Goal: Information Seeking & Learning: Learn about a topic

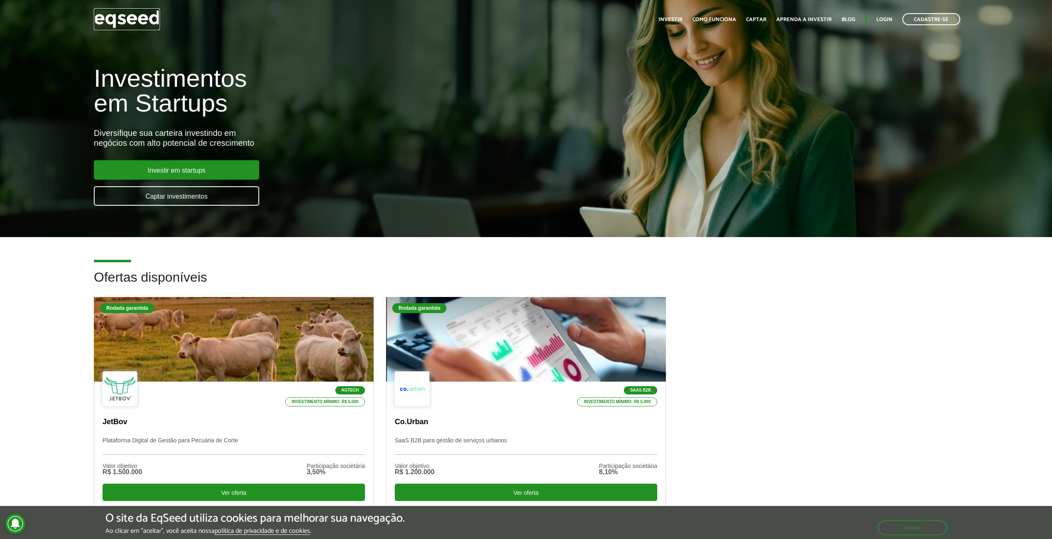
click at [136, 9] on img at bounding box center [127, 19] width 66 height 22
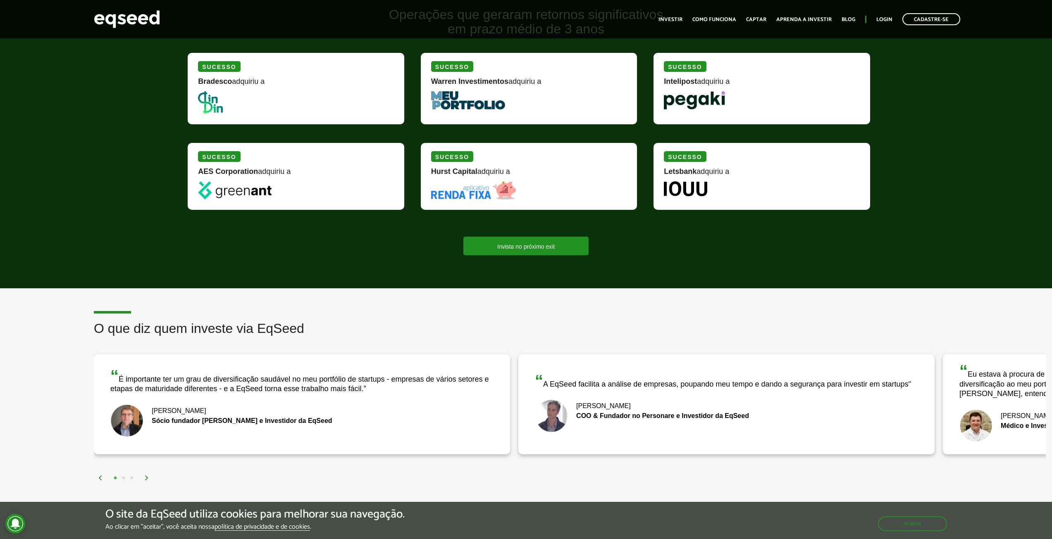
scroll to position [992, 0]
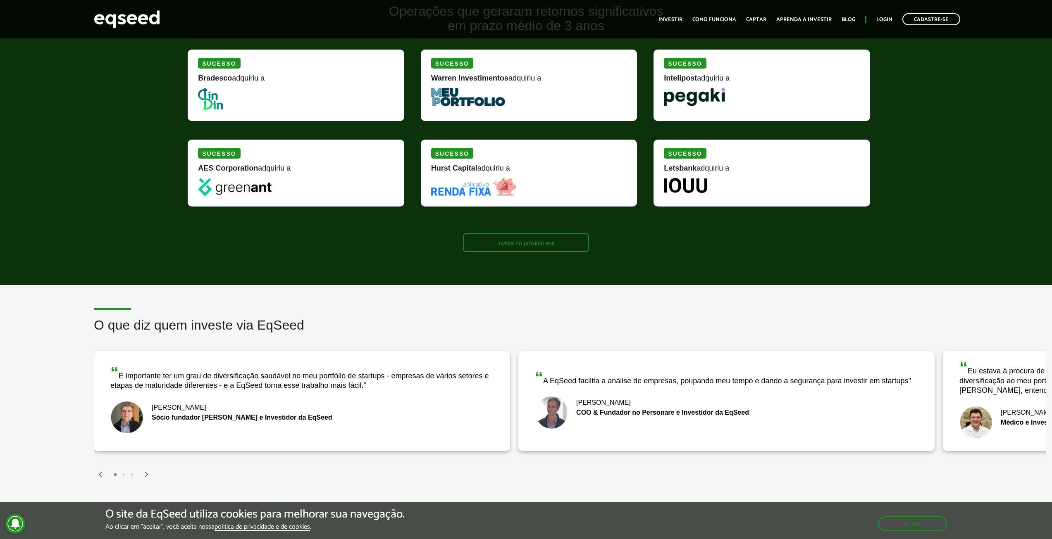
click at [562, 243] on link "Invista no próximo exit" at bounding box center [525, 243] width 125 height 19
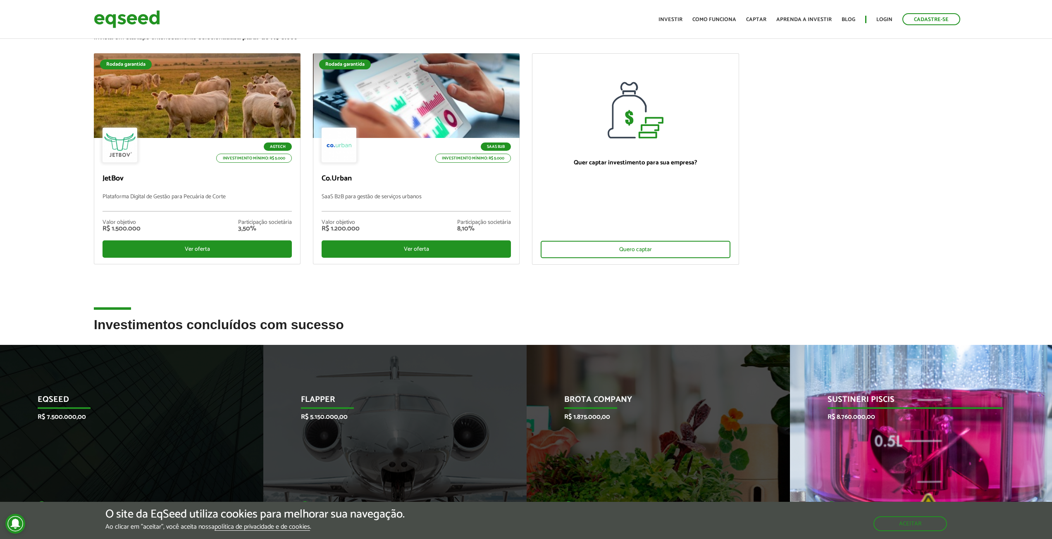
scroll to position [248, 0]
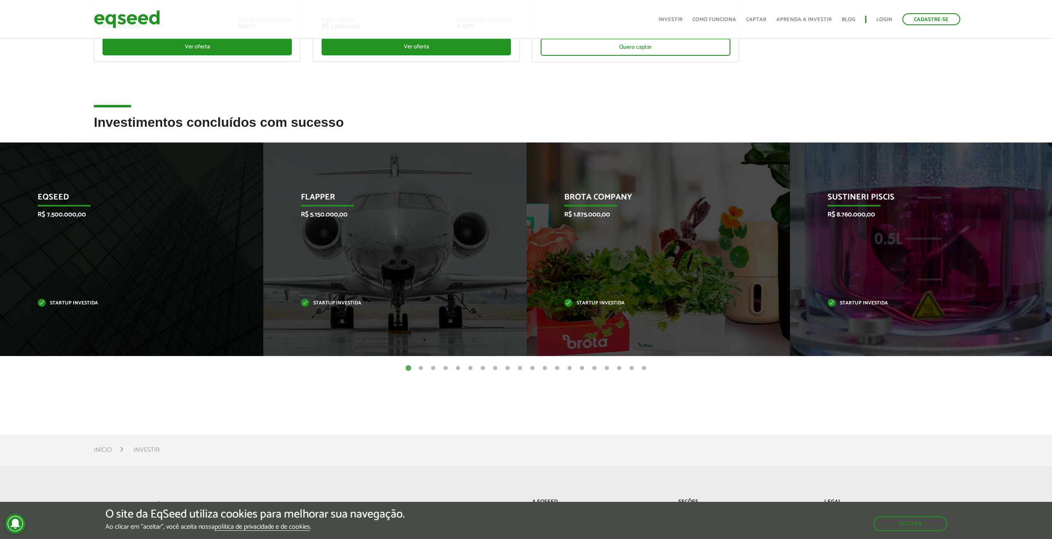
click at [420, 367] on button "2" at bounding box center [421, 369] width 8 height 8
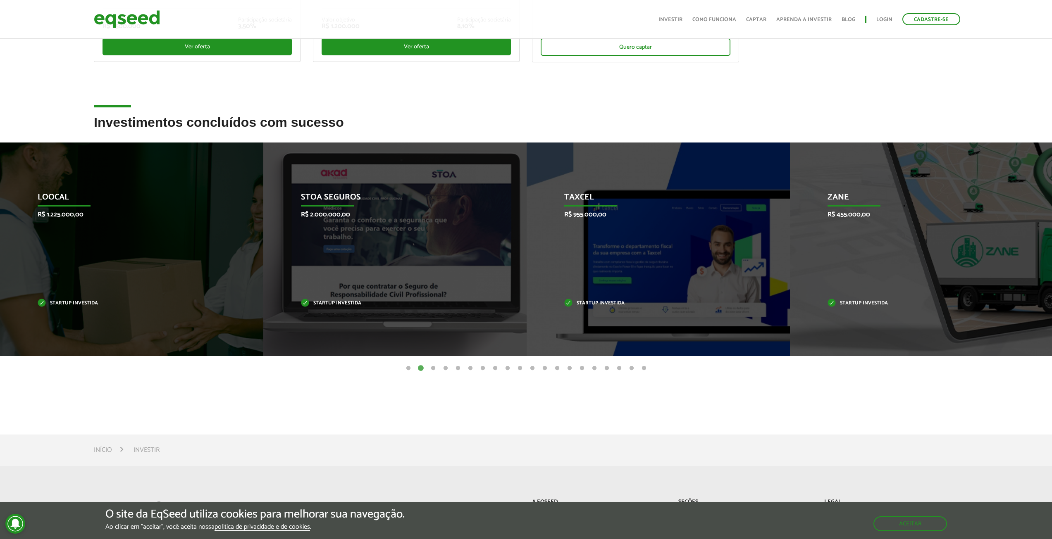
click at [434, 369] on button "3" at bounding box center [433, 369] width 8 height 8
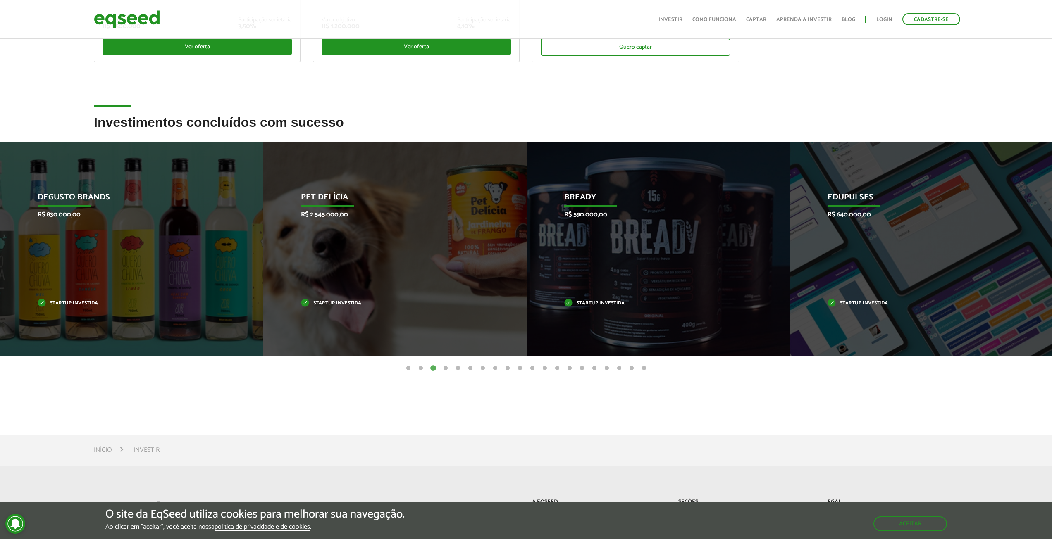
click at [445, 369] on button "4" at bounding box center [445, 369] width 8 height 8
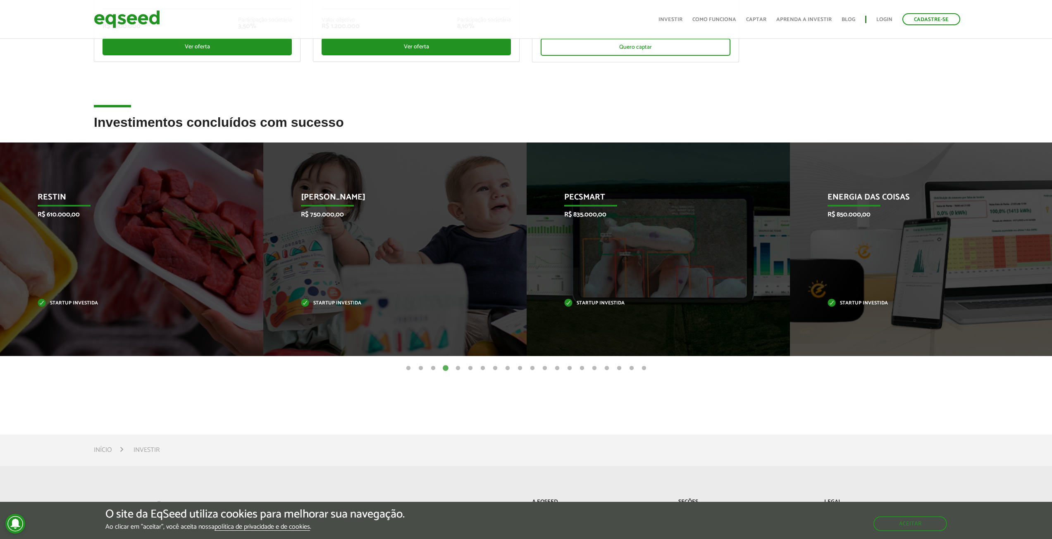
click at [437, 369] on button "3" at bounding box center [433, 369] width 8 height 8
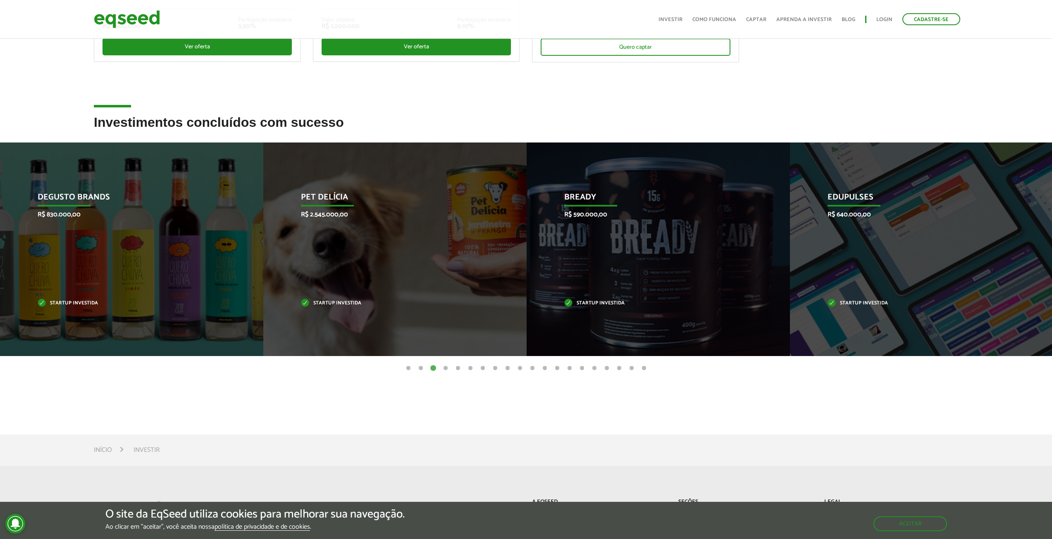
click at [458, 370] on button "5" at bounding box center [458, 369] width 8 height 8
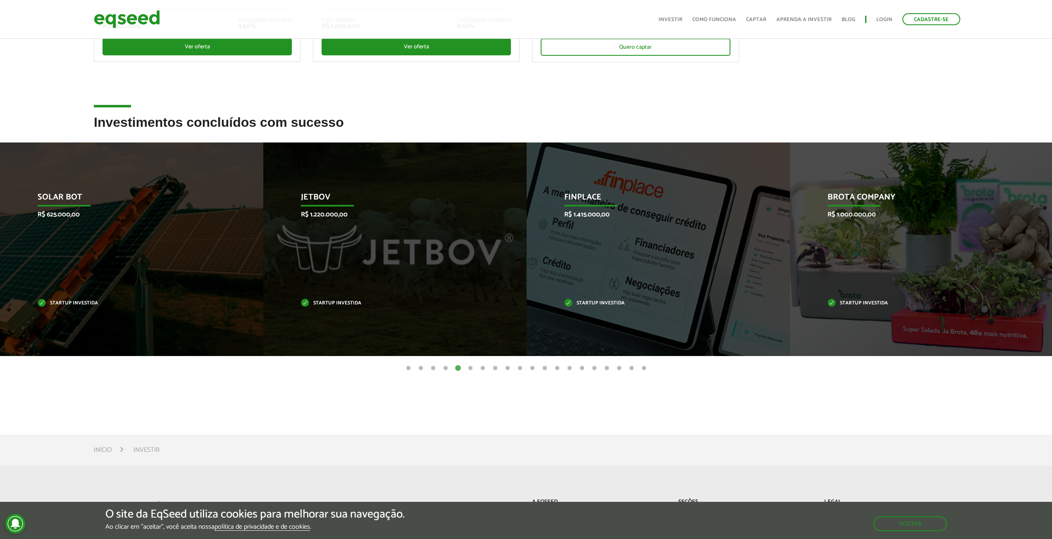
click at [471, 369] on button "6" at bounding box center [470, 369] width 8 height 8
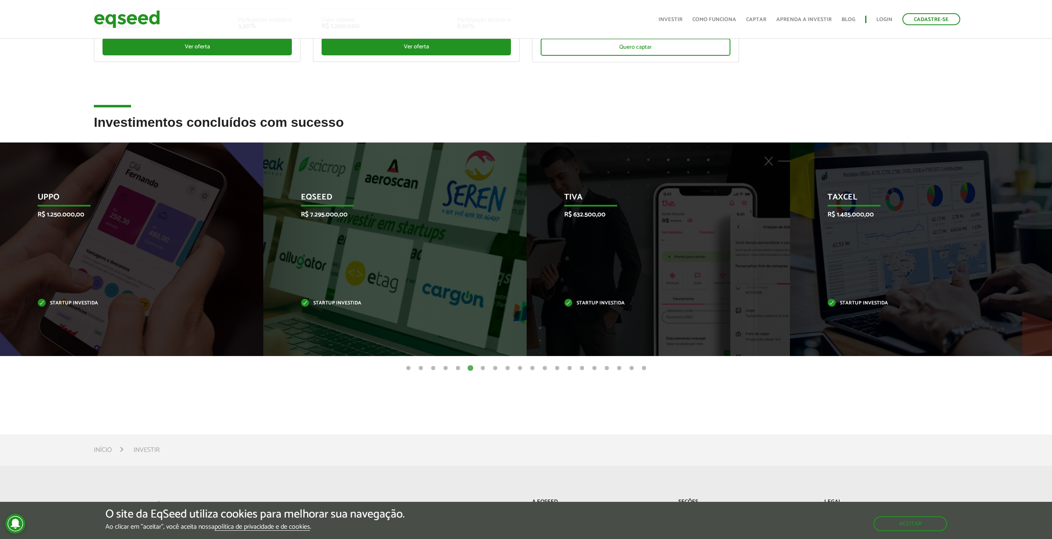
click at [482, 369] on button "7" at bounding box center [483, 369] width 8 height 8
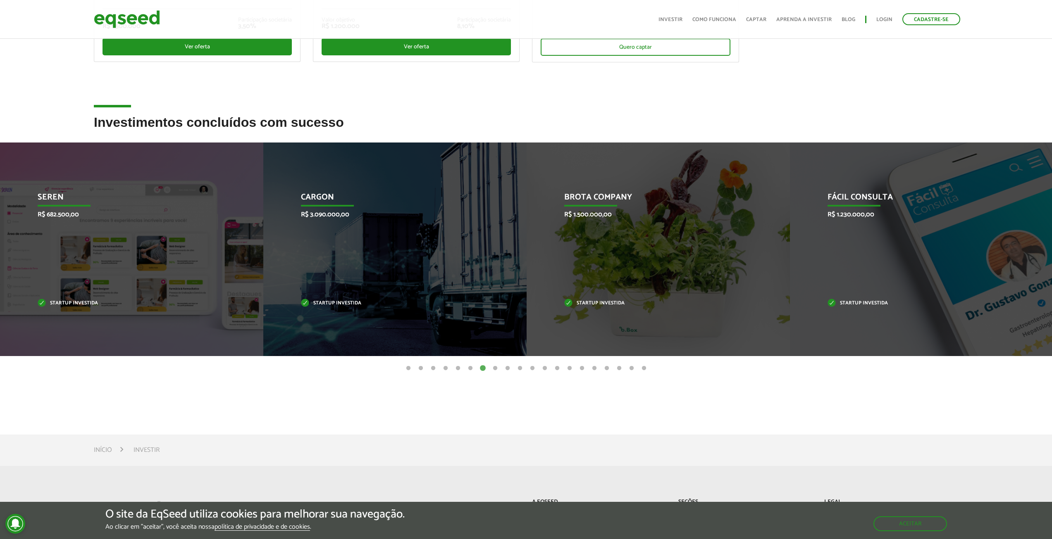
click at [495, 368] on button "8" at bounding box center [495, 369] width 8 height 8
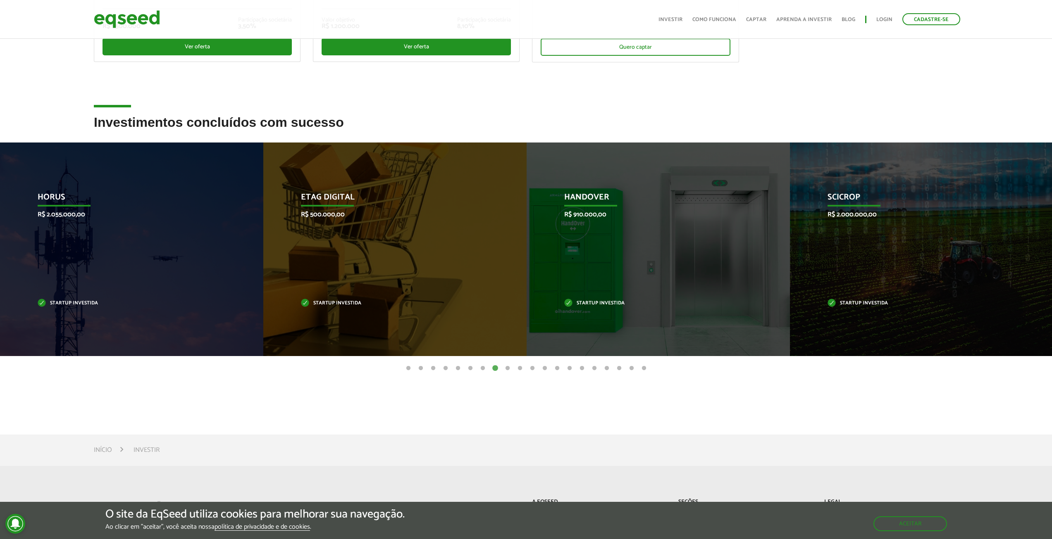
click at [508, 368] on button "9" at bounding box center [507, 369] width 8 height 8
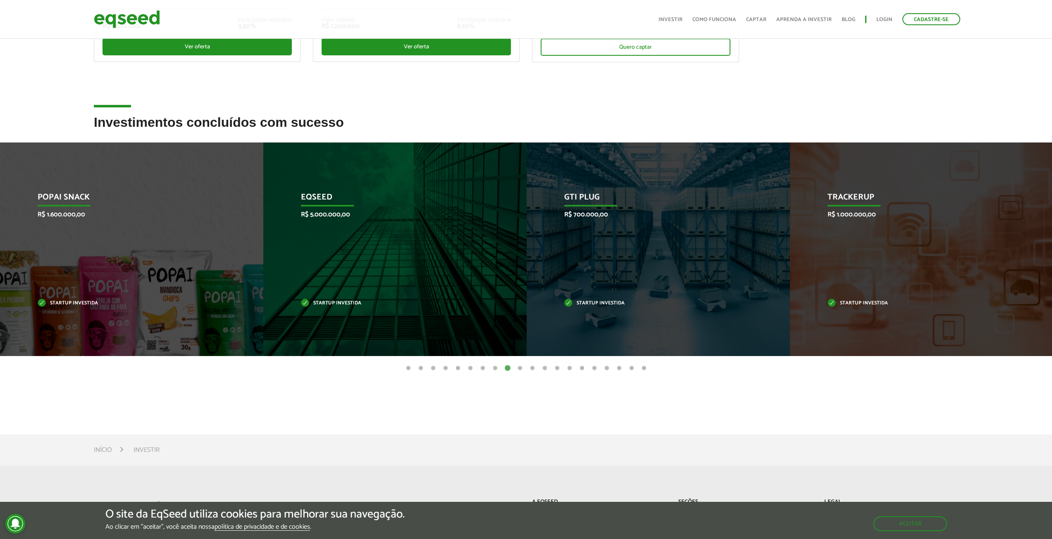
click at [518, 369] on button "10" at bounding box center [520, 369] width 8 height 8
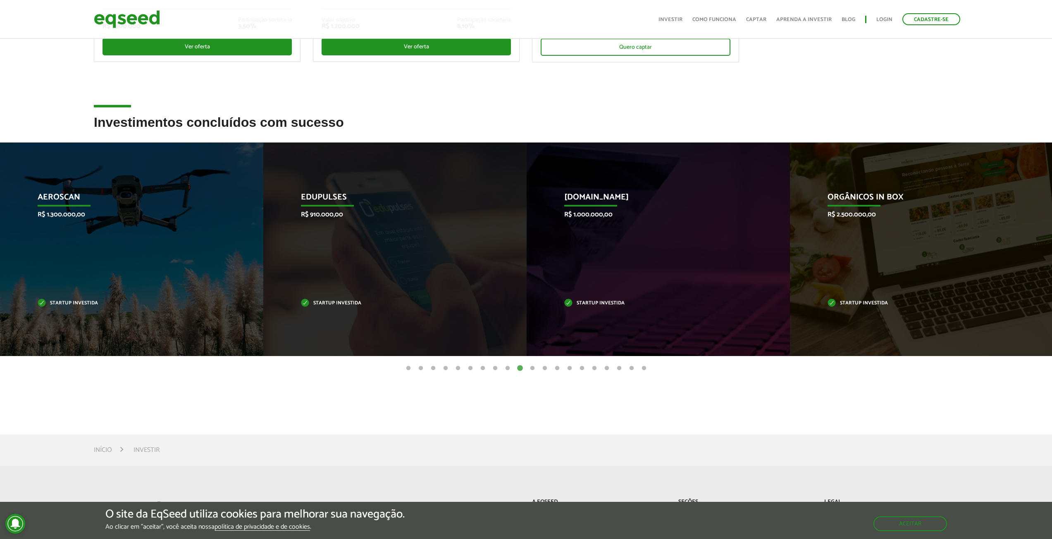
click at [533, 366] on button "11" at bounding box center [532, 369] width 8 height 8
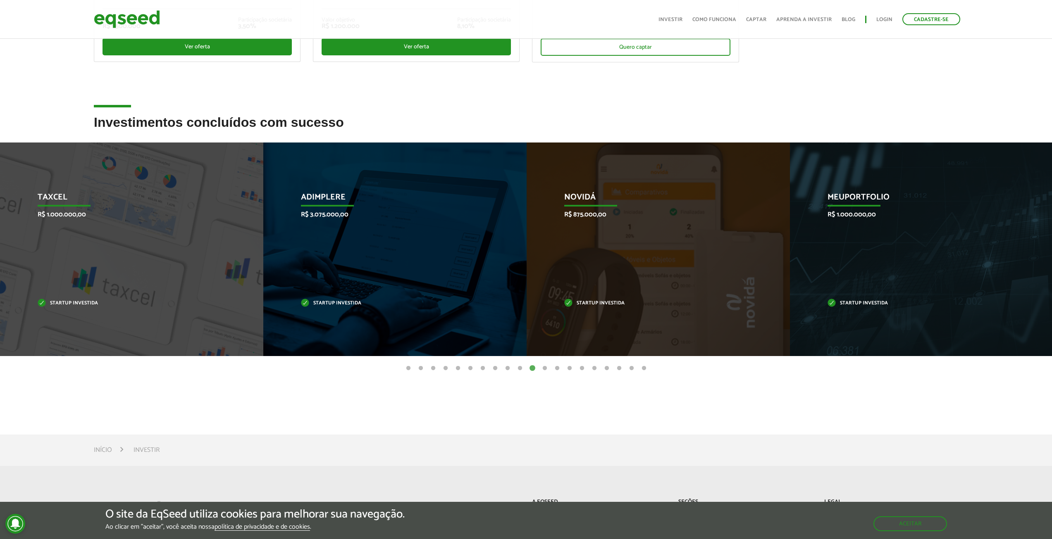
click at [544, 368] on button "12" at bounding box center [545, 369] width 8 height 8
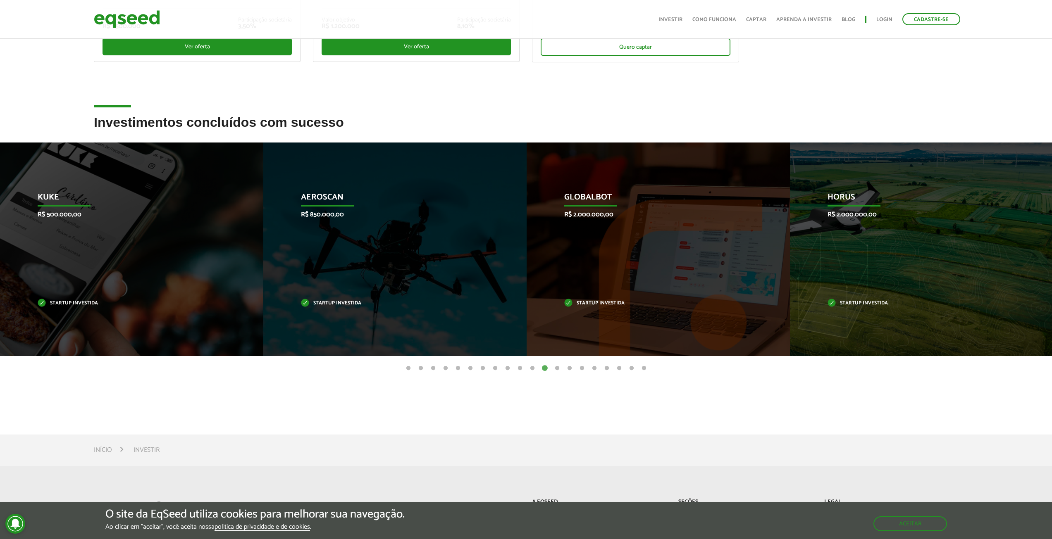
click at [555, 368] on button "13" at bounding box center [557, 369] width 8 height 8
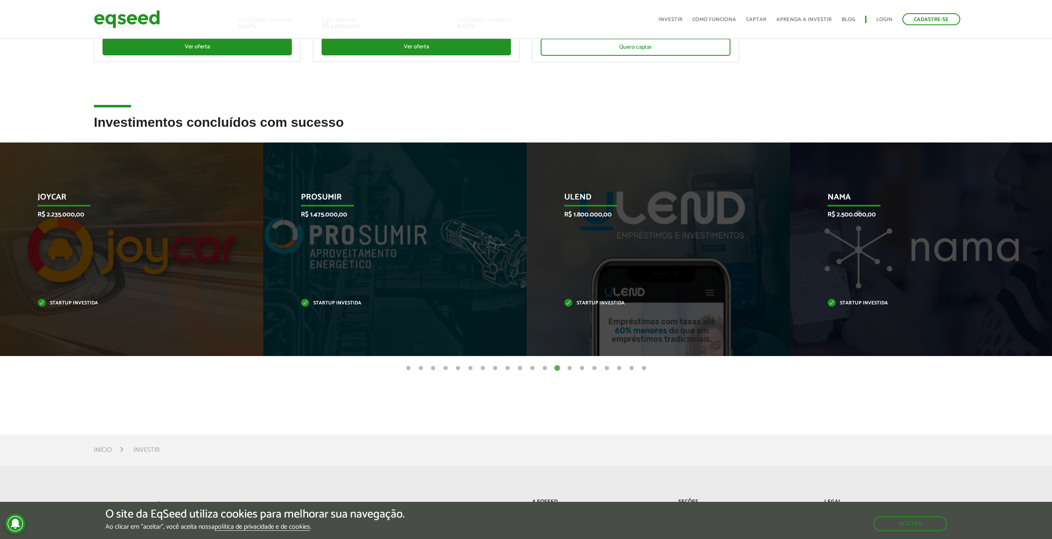
click at [567, 368] on button "14" at bounding box center [569, 369] width 8 height 8
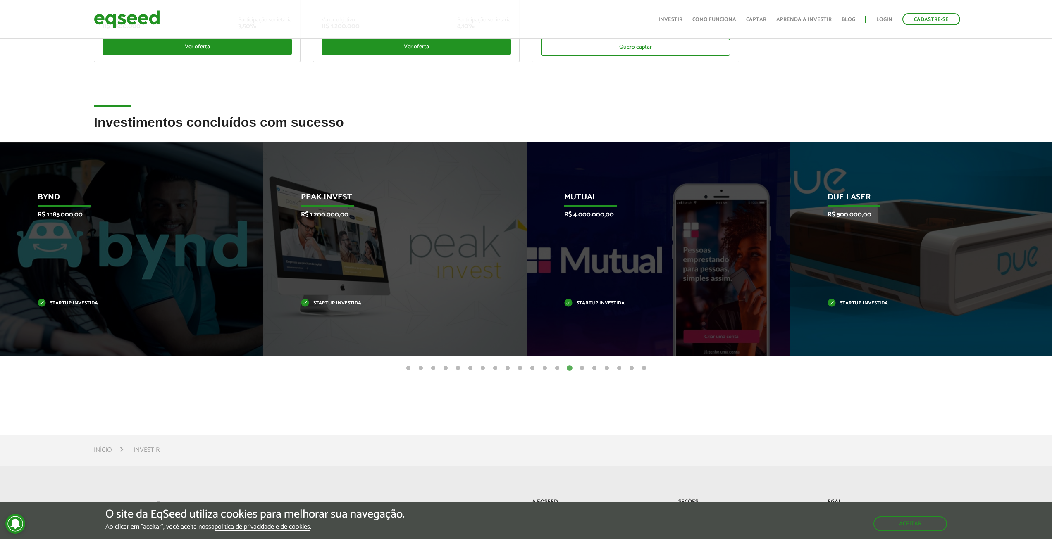
click at [581, 368] on button "15" at bounding box center [582, 369] width 8 height 8
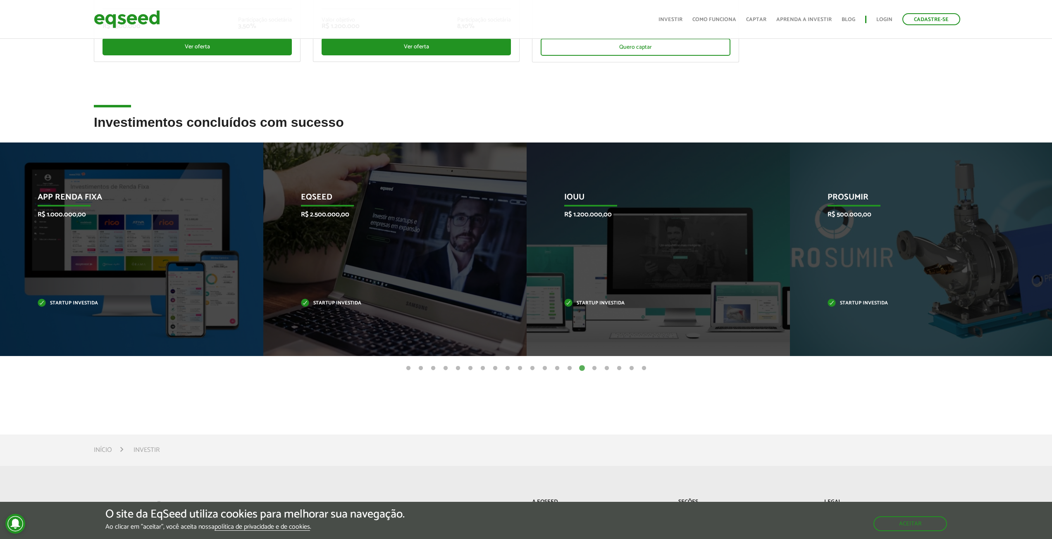
click at [594, 369] on button "16" at bounding box center [594, 369] width 8 height 8
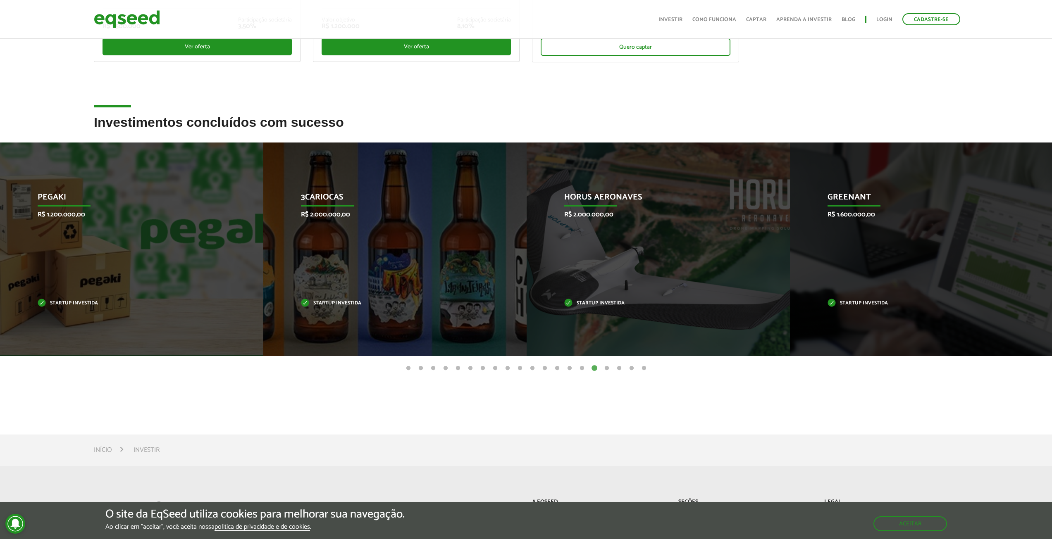
click at [606, 370] on button "17" at bounding box center [607, 369] width 8 height 8
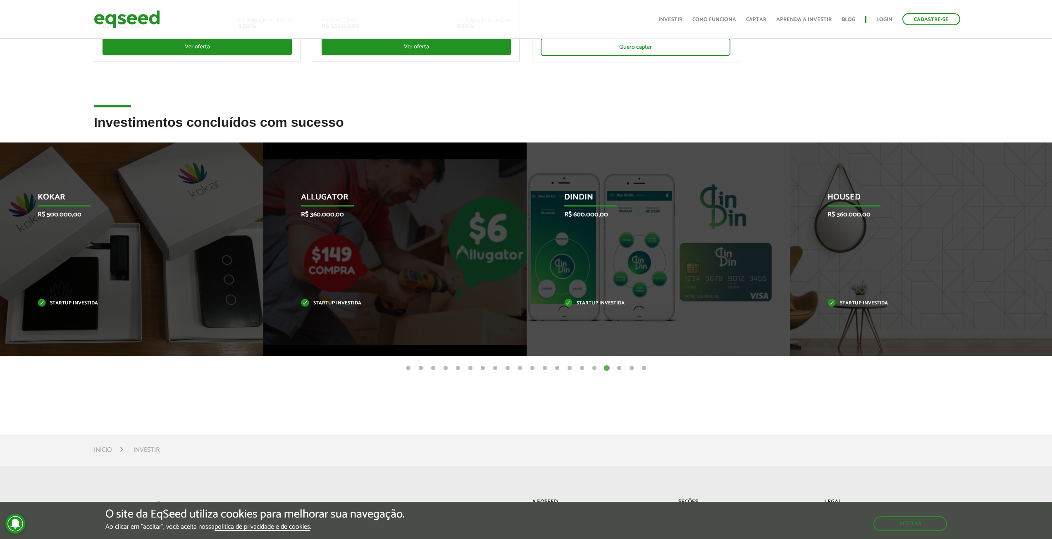
click at [619, 369] on button "18" at bounding box center [619, 369] width 8 height 8
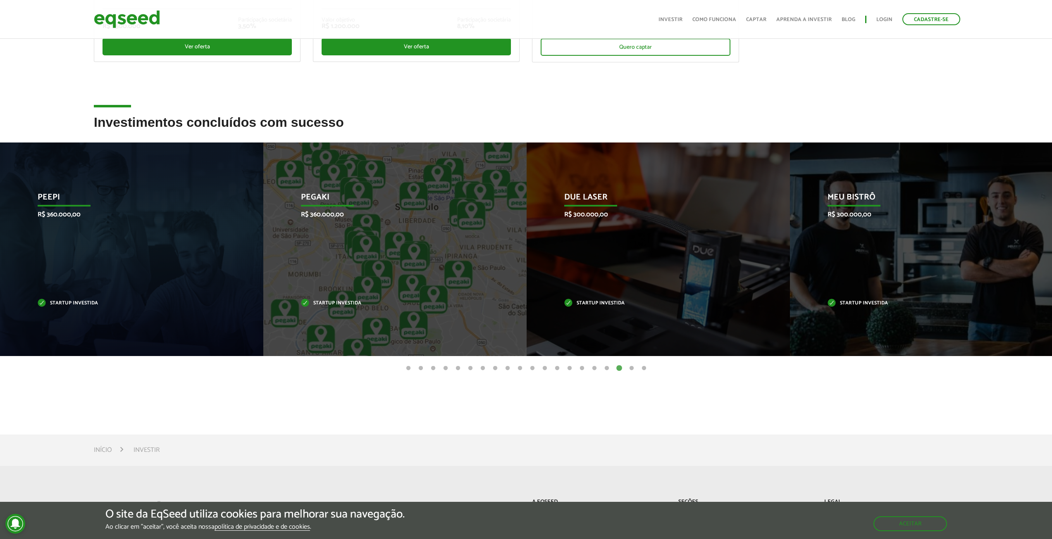
click at [633, 370] on button "19" at bounding box center [631, 369] width 8 height 8
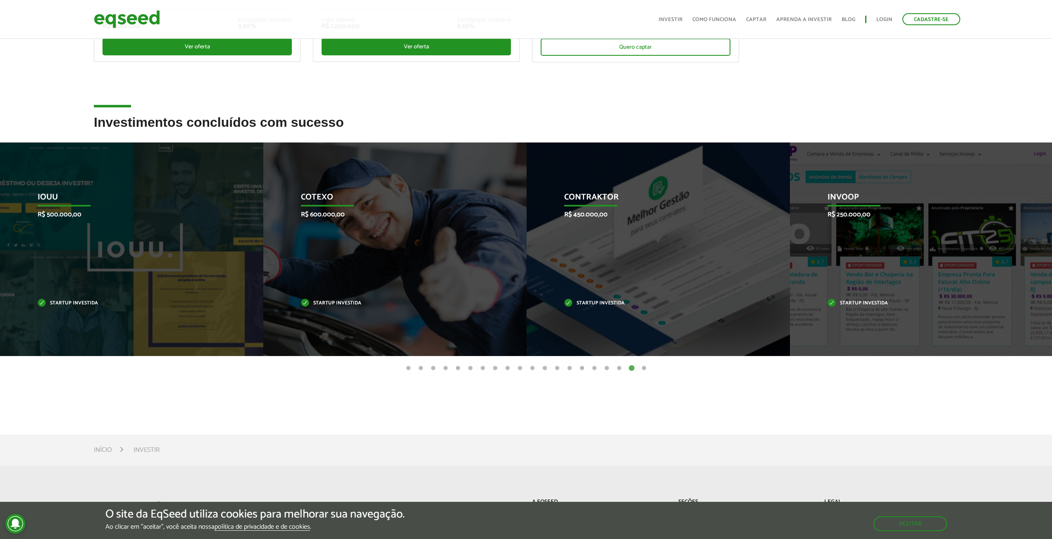
click at [643, 369] on button "20" at bounding box center [644, 369] width 8 height 8
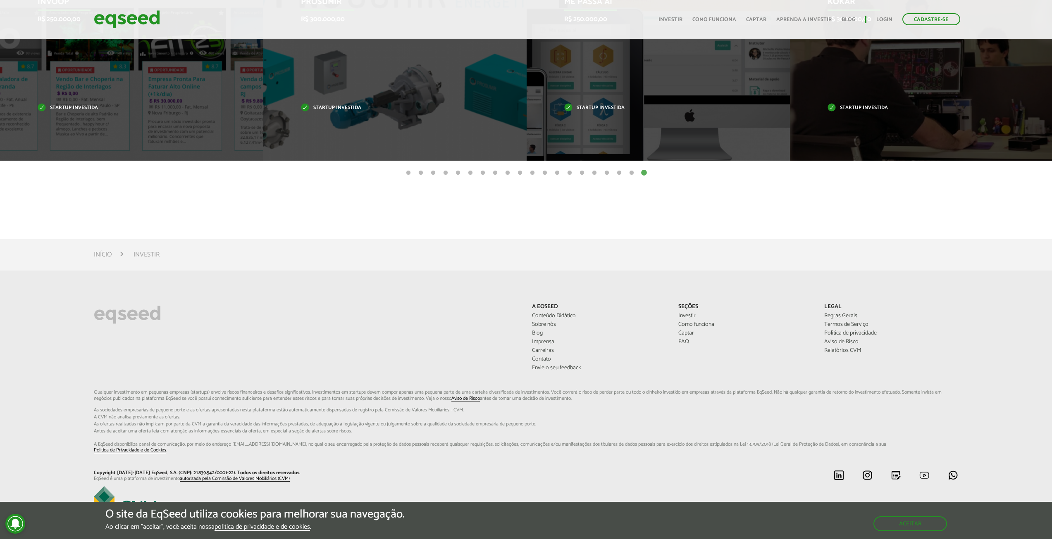
scroll to position [452, 0]
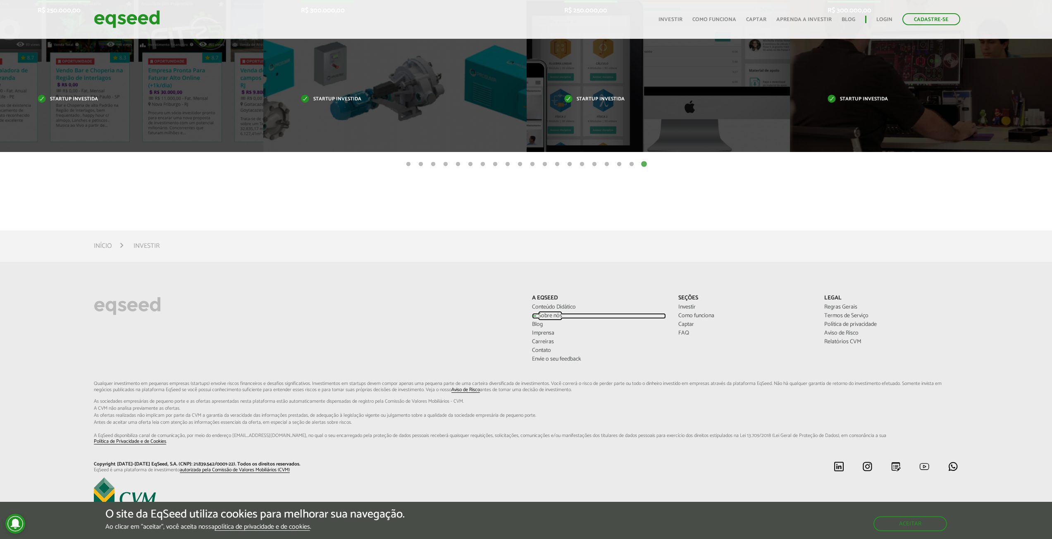
click at [551, 315] on link "Sobre nós" at bounding box center [599, 316] width 134 height 6
